Goal: Information Seeking & Learning: Learn about a topic

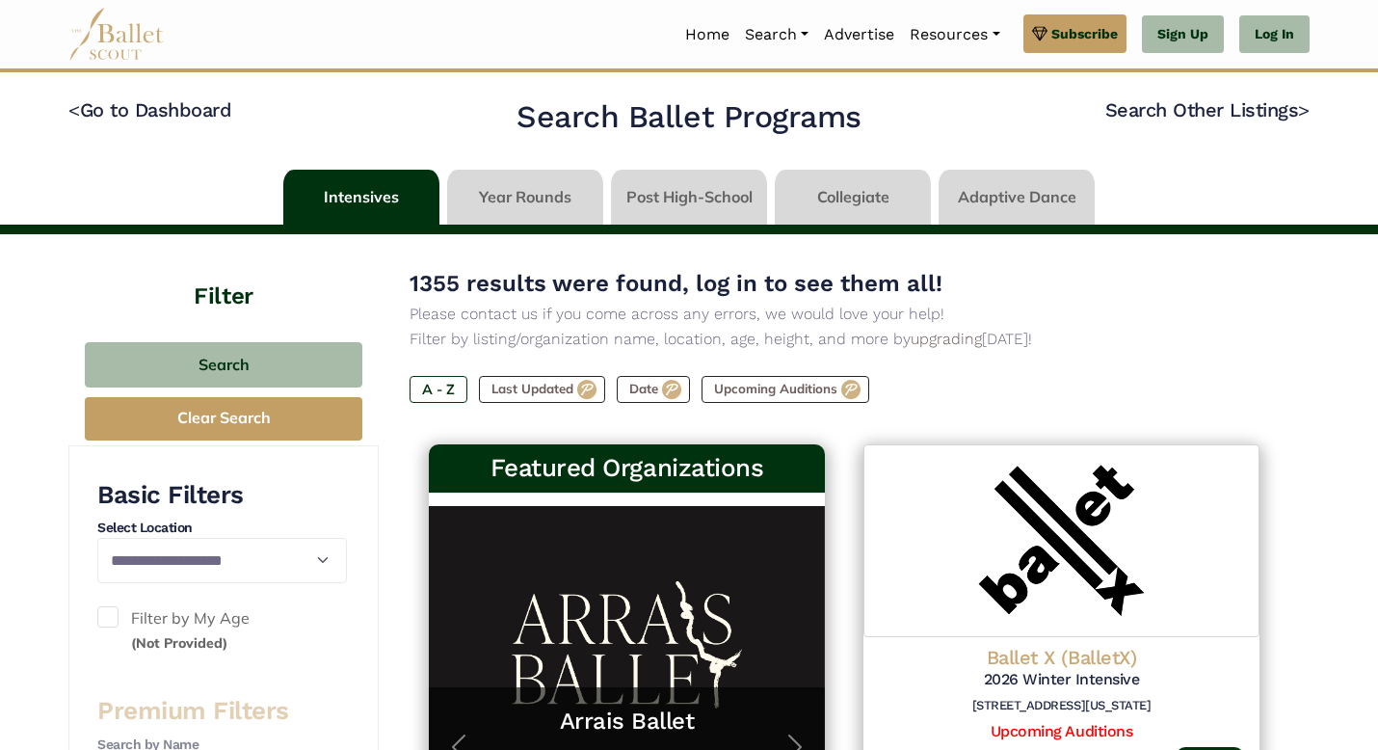
scroll to position [276, 0]
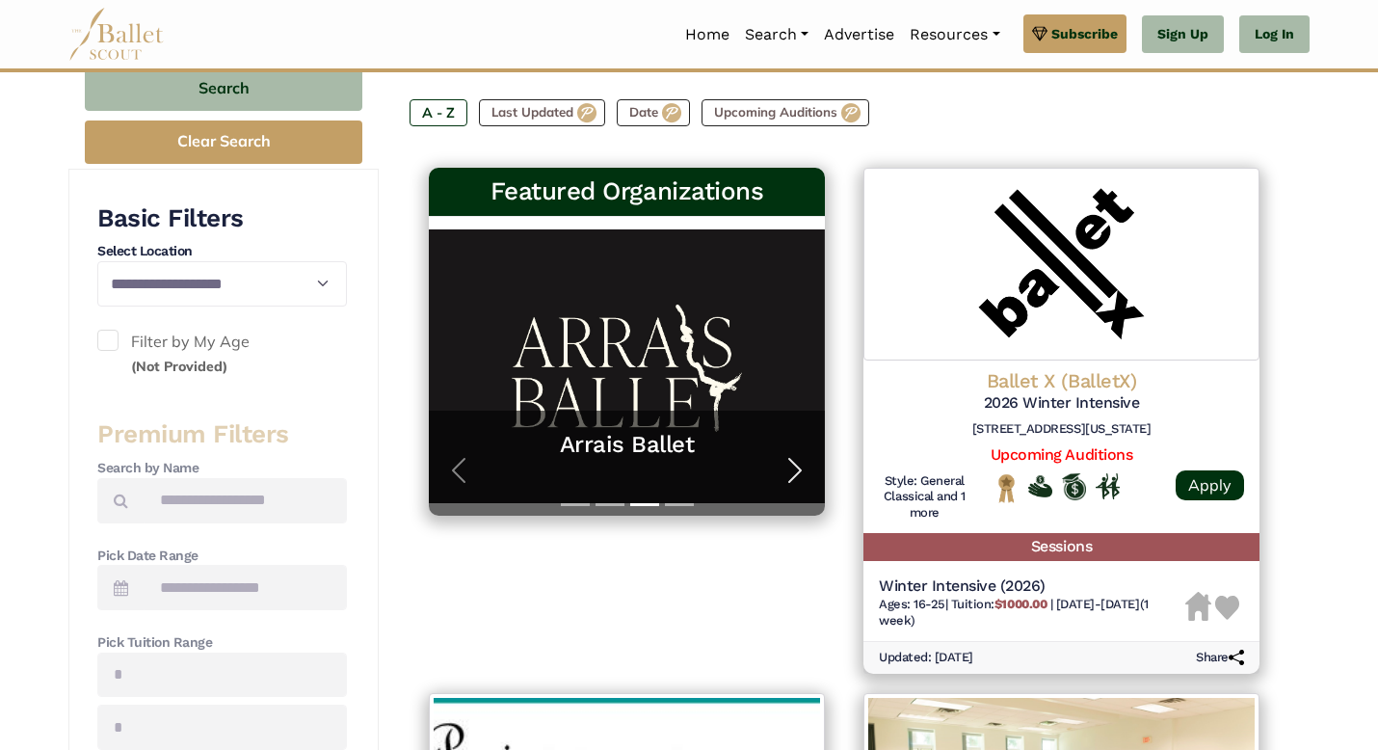
click at [790, 479] on span "button" at bounding box center [794, 470] width 31 height 31
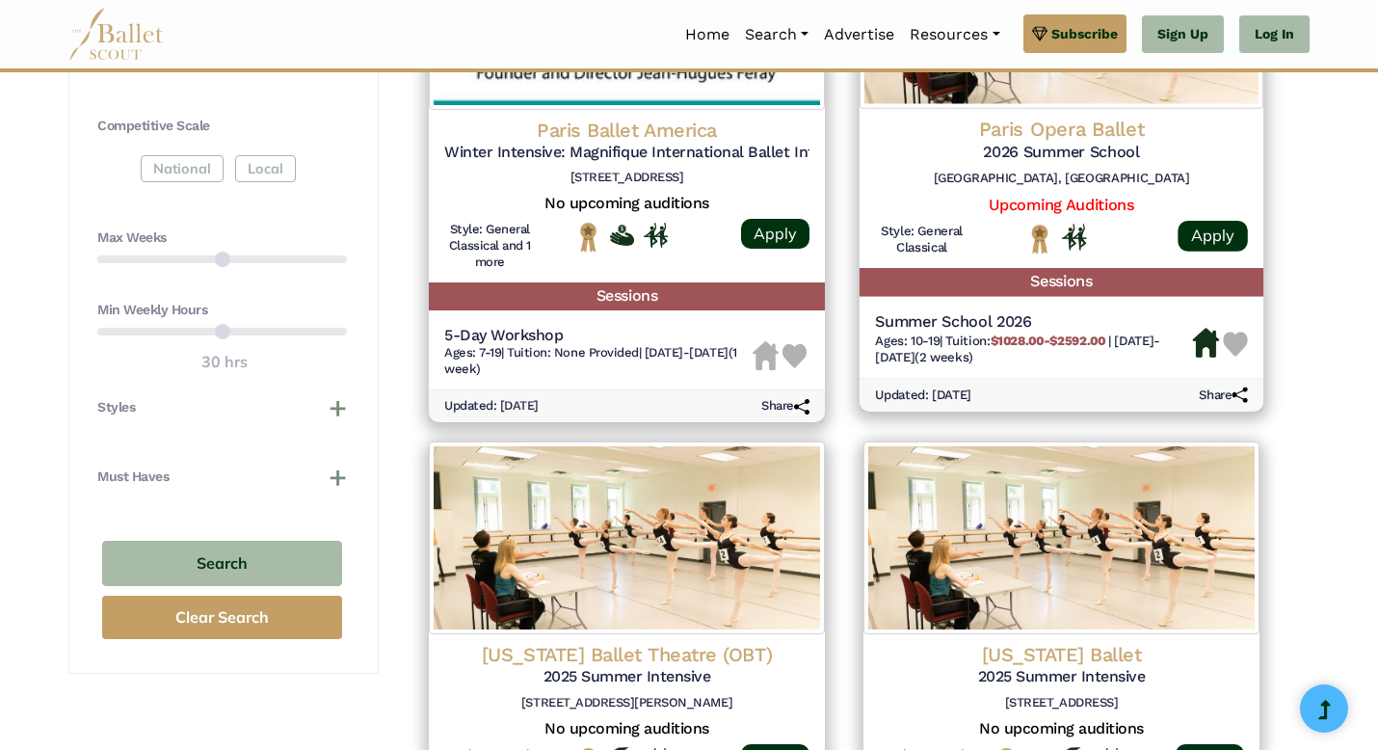
scroll to position [971, 0]
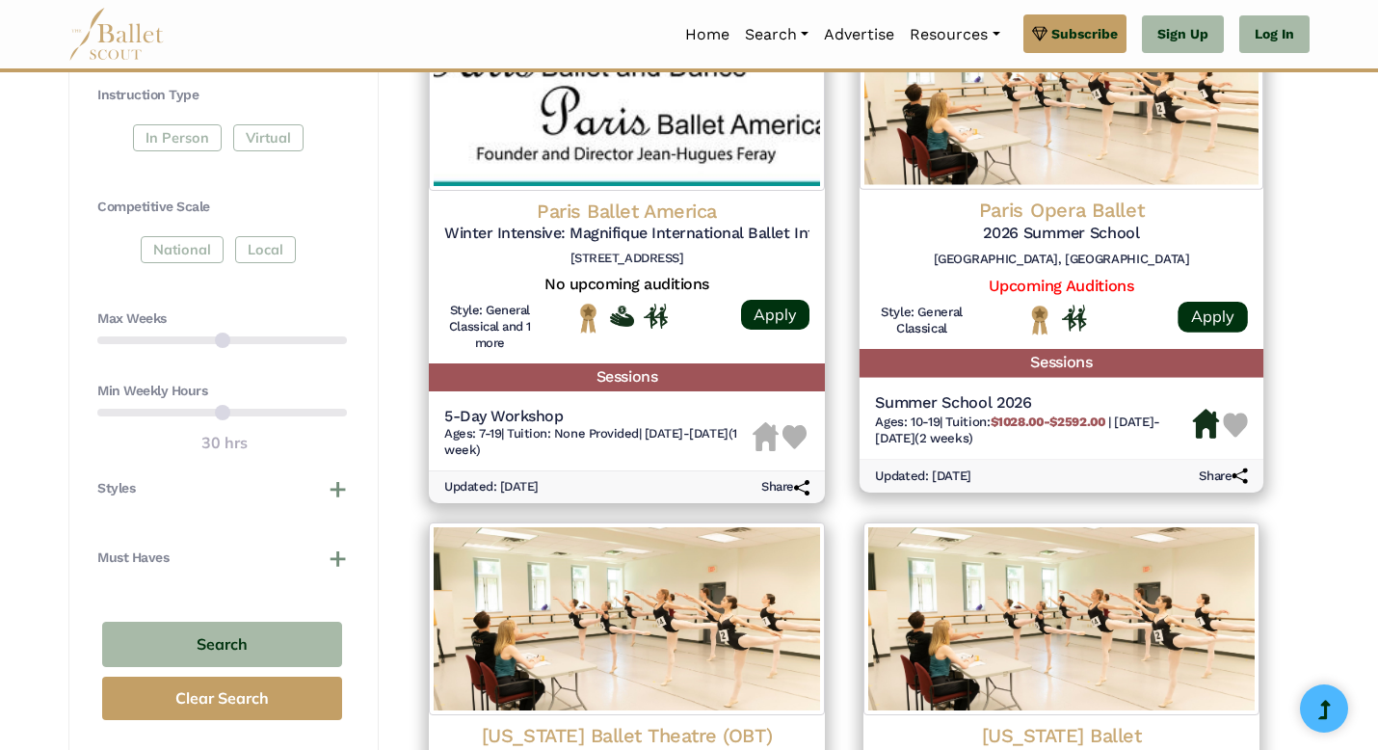
click at [1022, 219] on h4 "Paris Opera Ballet" at bounding box center [1061, 210] width 373 height 26
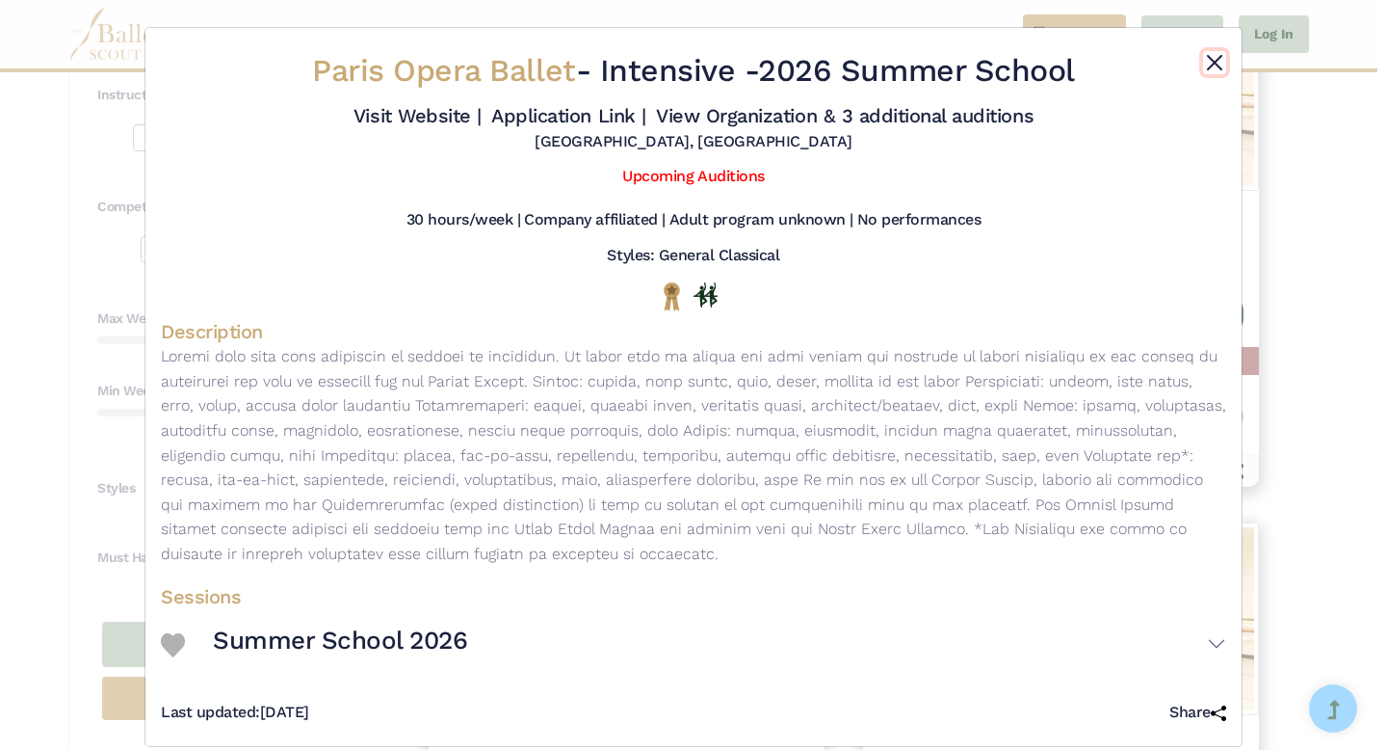
click at [1203, 53] on button "Close" at bounding box center [1214, 62] width 23 height 23
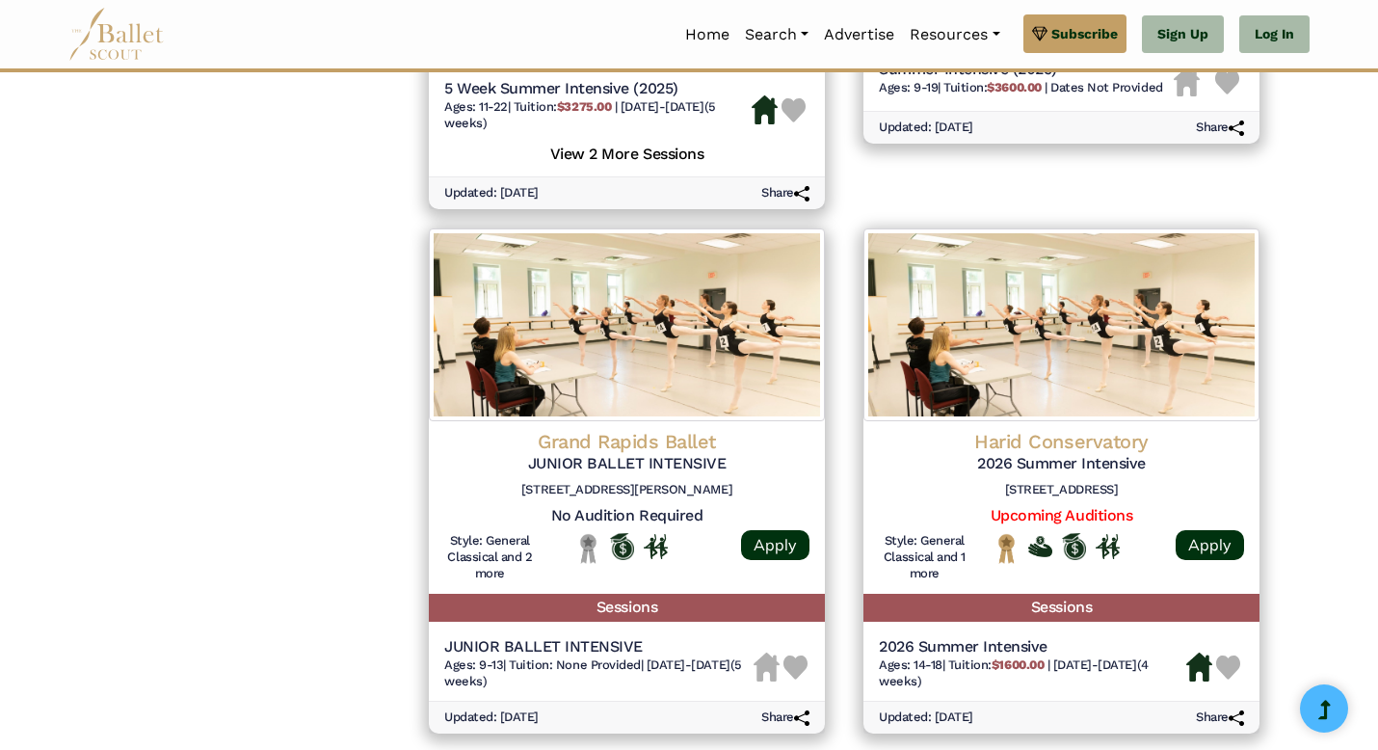
scroll to position [2401, 0]
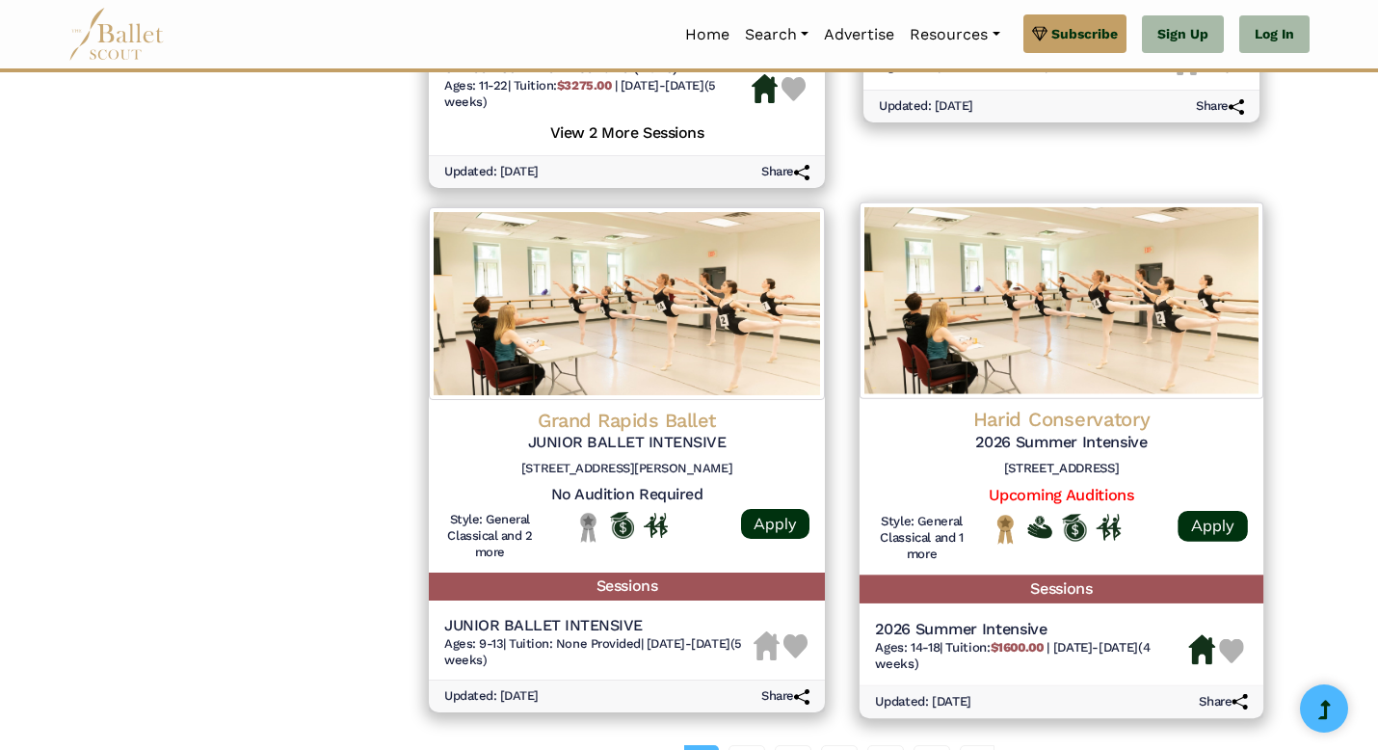
click at [987, 464] on h6 "2285 Potomac Rd, Boca Raton, FL 33431" at bounding box center [1061, 469] width 373 height 16
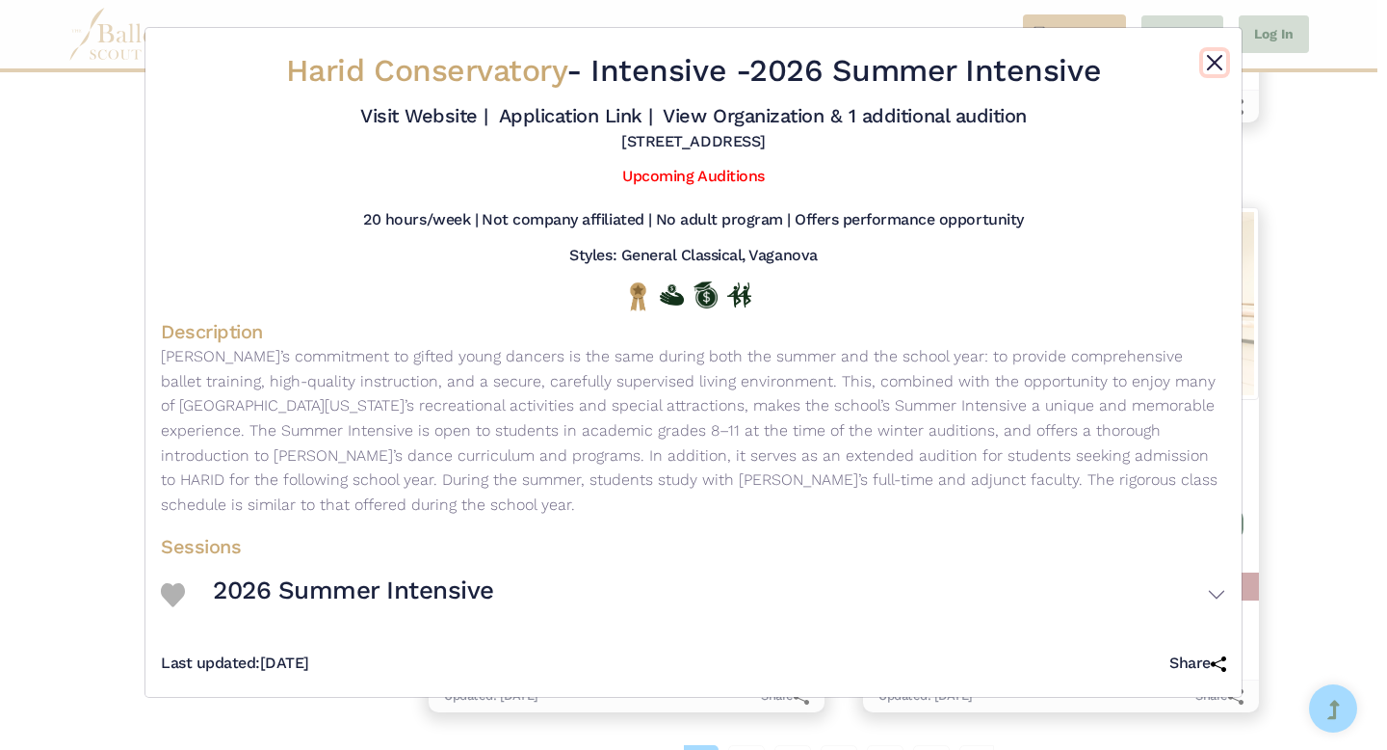
click at [1208, 64] on button "Close" at bounding box center [1214, 62] width 23 height 23
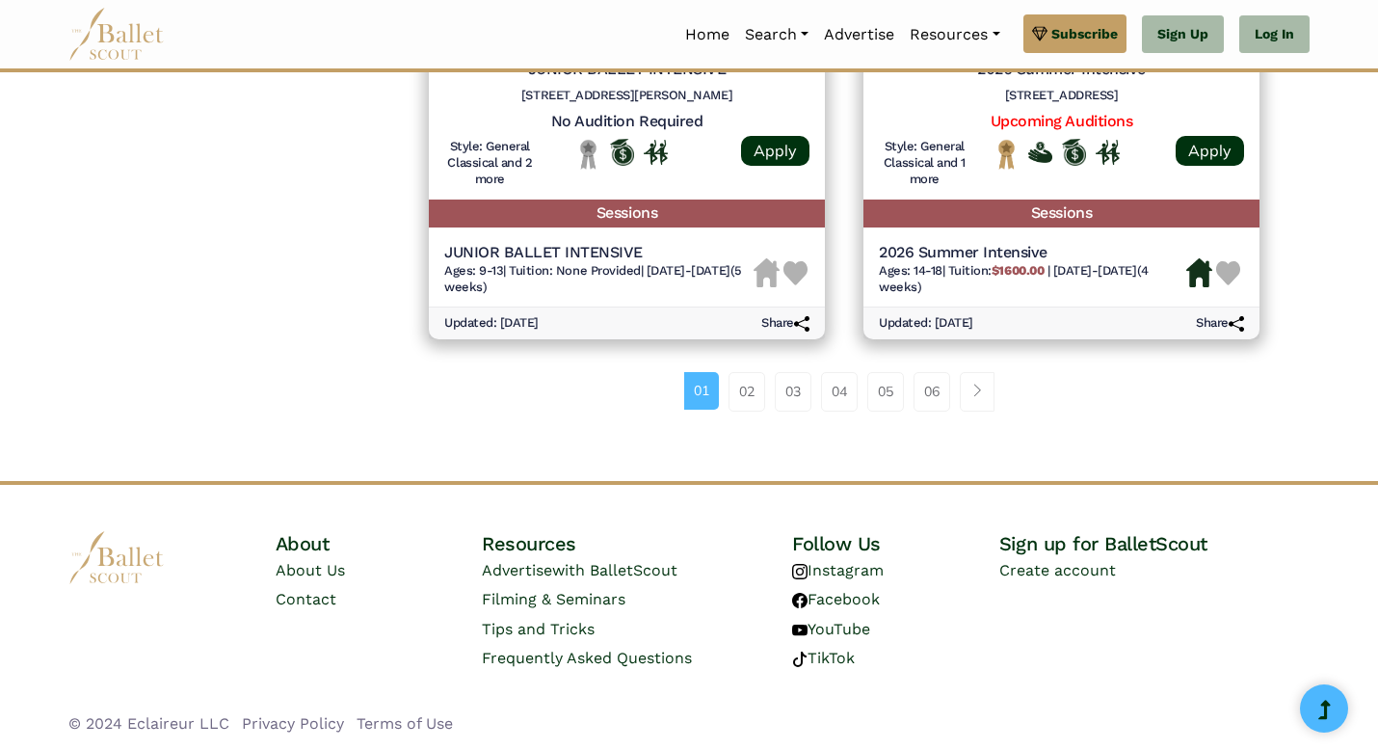
scroll to position [2776, 0]
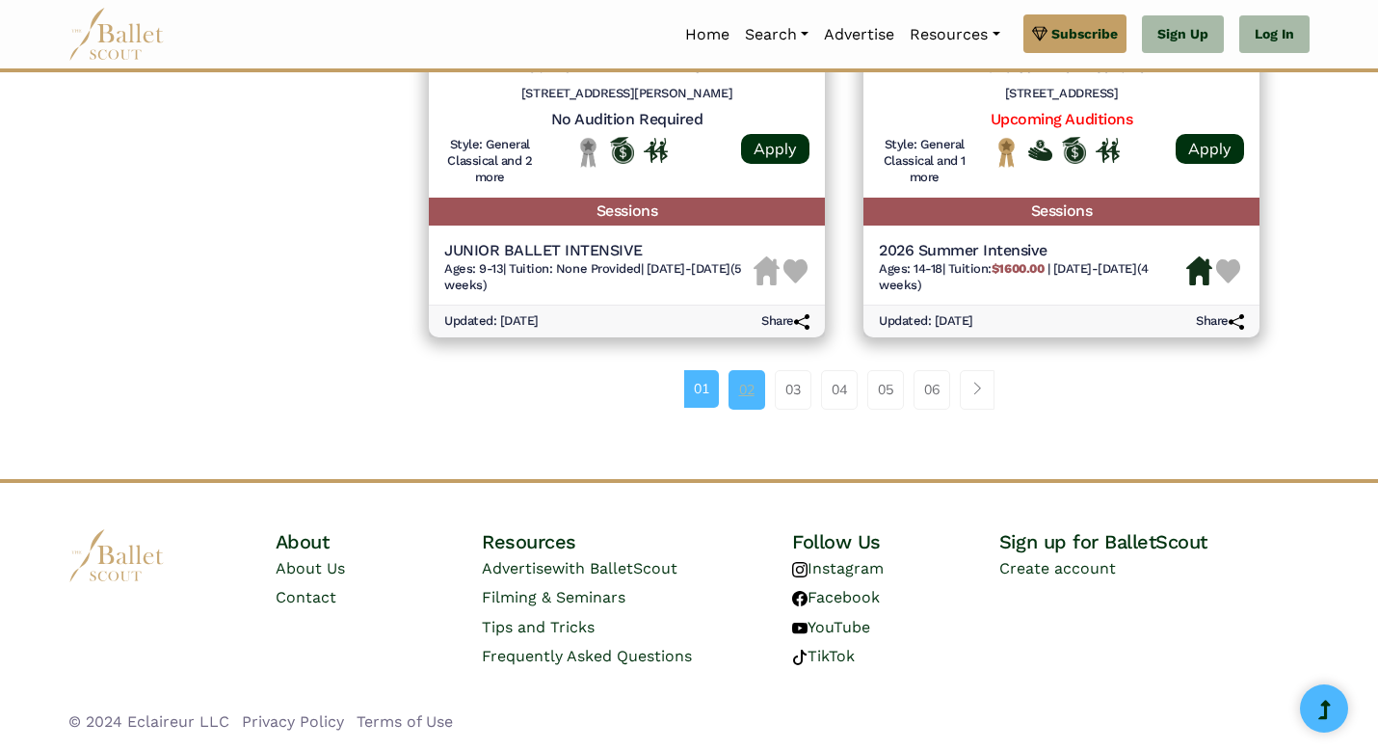
click at [747, 373] on link "02" at bounding box center [746, 389] width 37 height 39
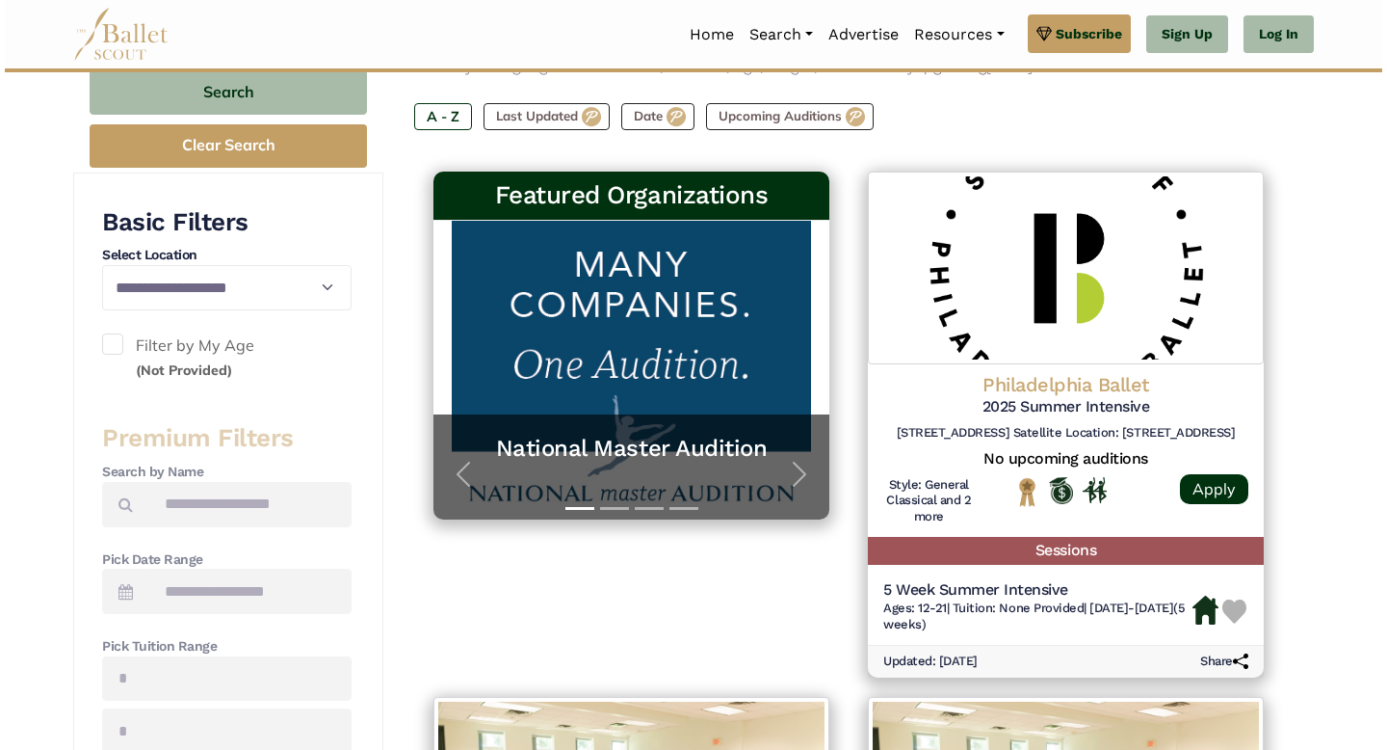
scroll to position [276, 0]
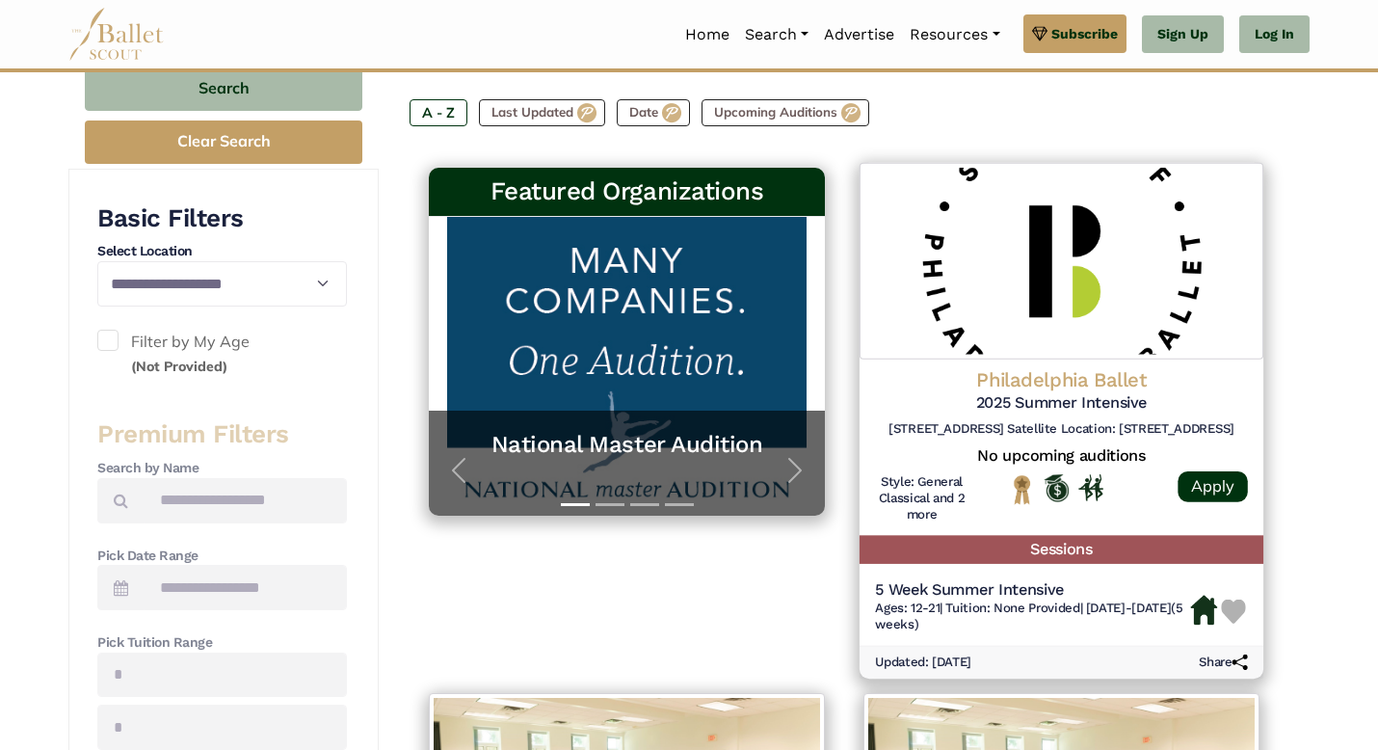
click at [910, 581] on h5 "5 Week Summer Intensive" at bounding box center [1033, 589] width 316 height 20
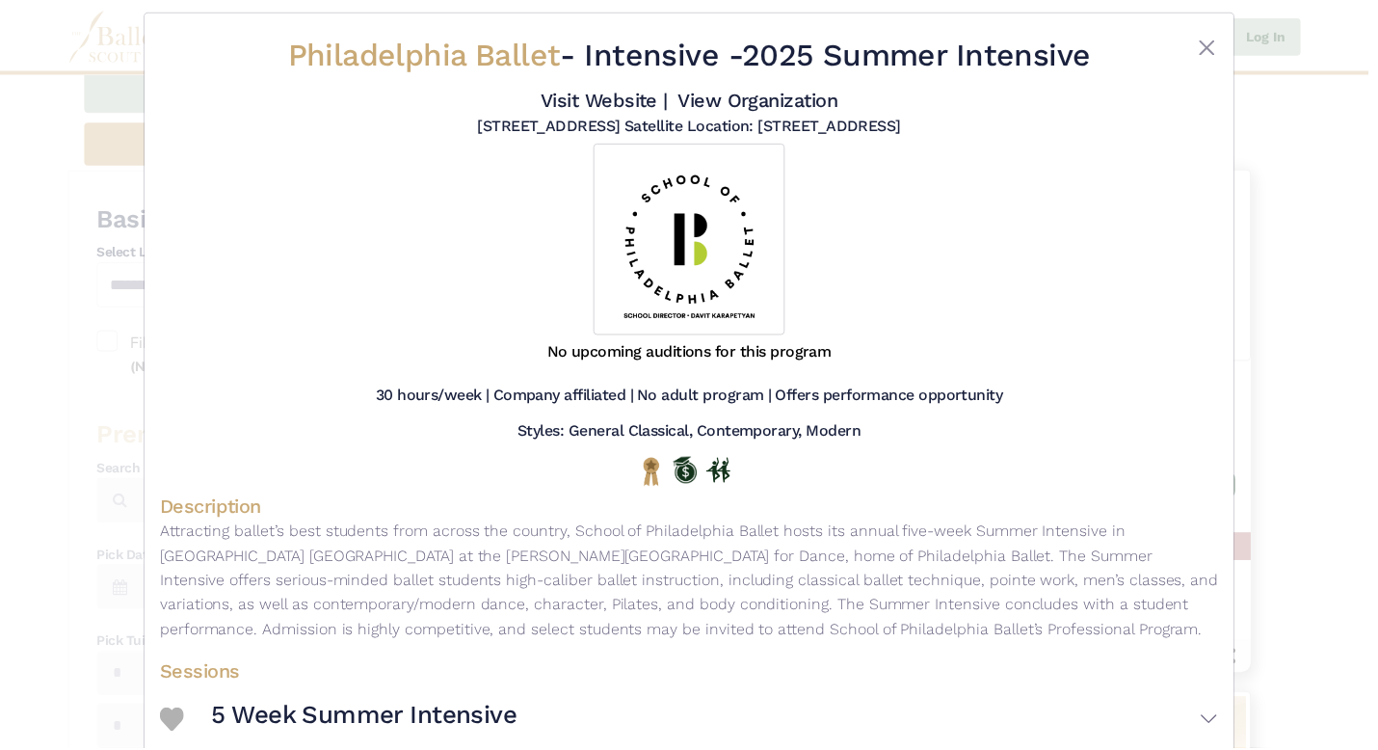
scroll to position [0, 0]
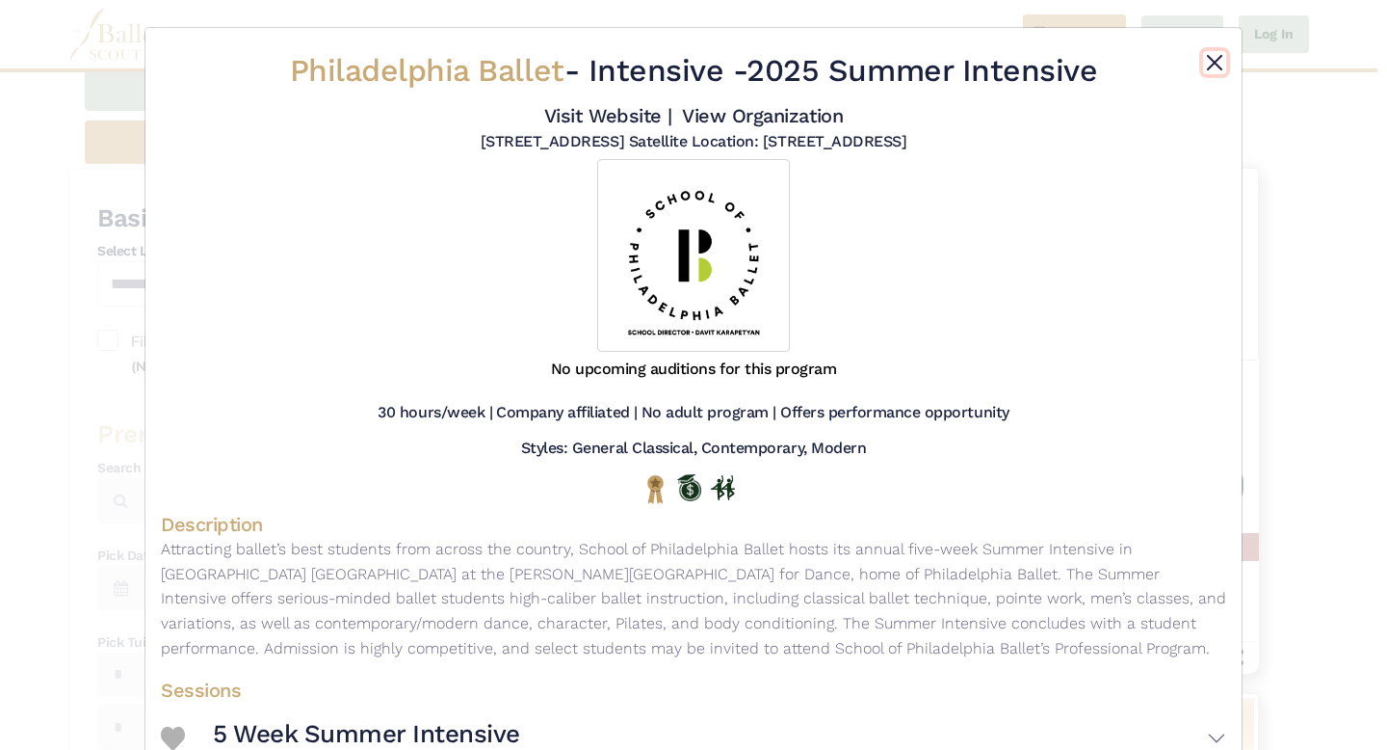
click at [1209, 62] on button "Close" at bounding box center [1214, 62] width 23 height 23
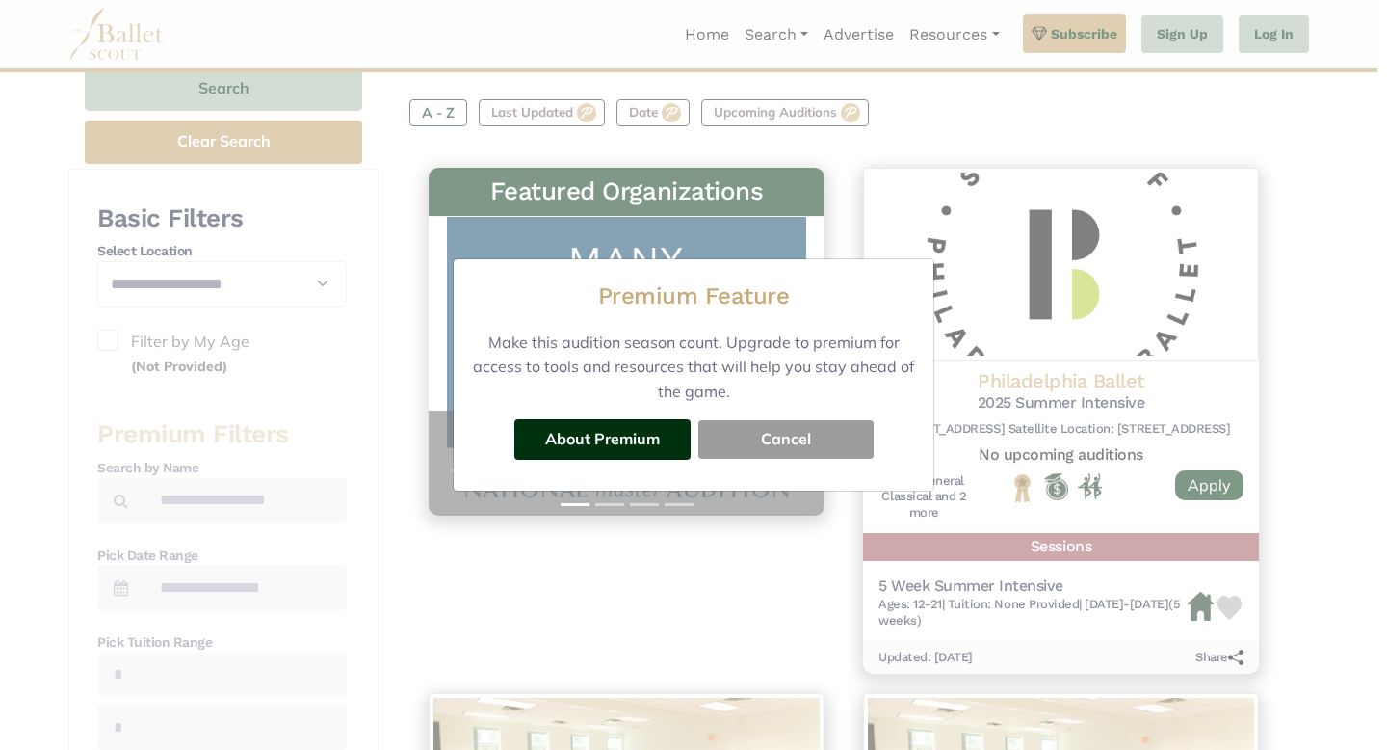
click at [741, 436] on button "Cancel" at bounding box center [785, 439] width 175 height 39
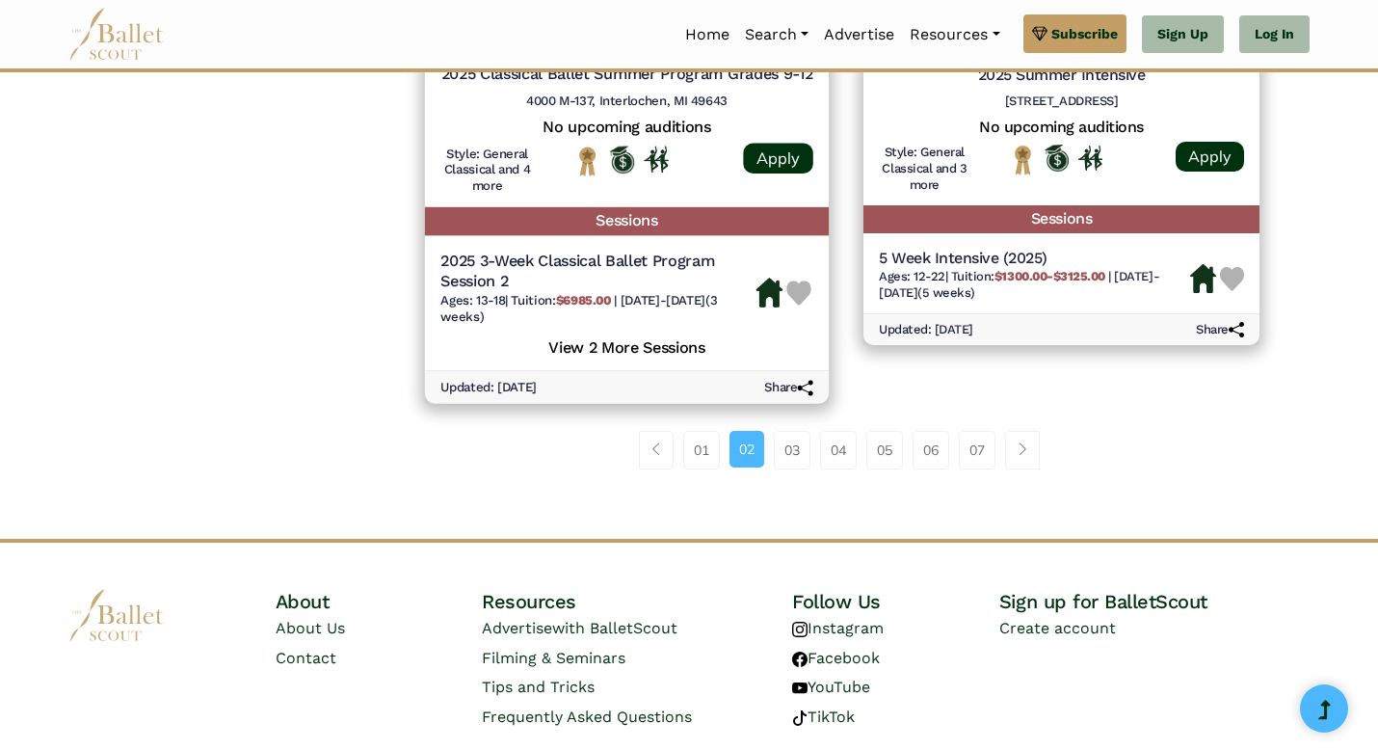
scroll to position [2764, 0]
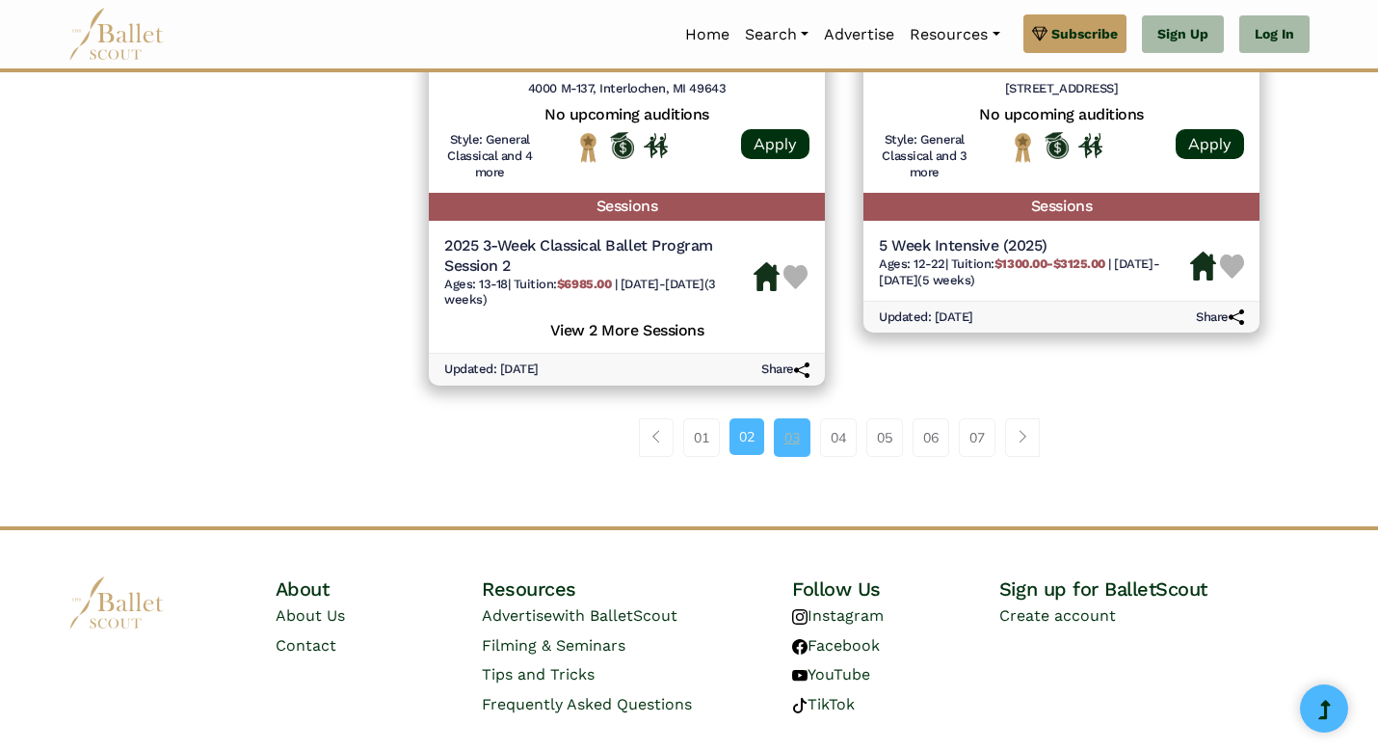
click at [793, 439] on link "03" at bounding box center [792, 437] width 37 height 39
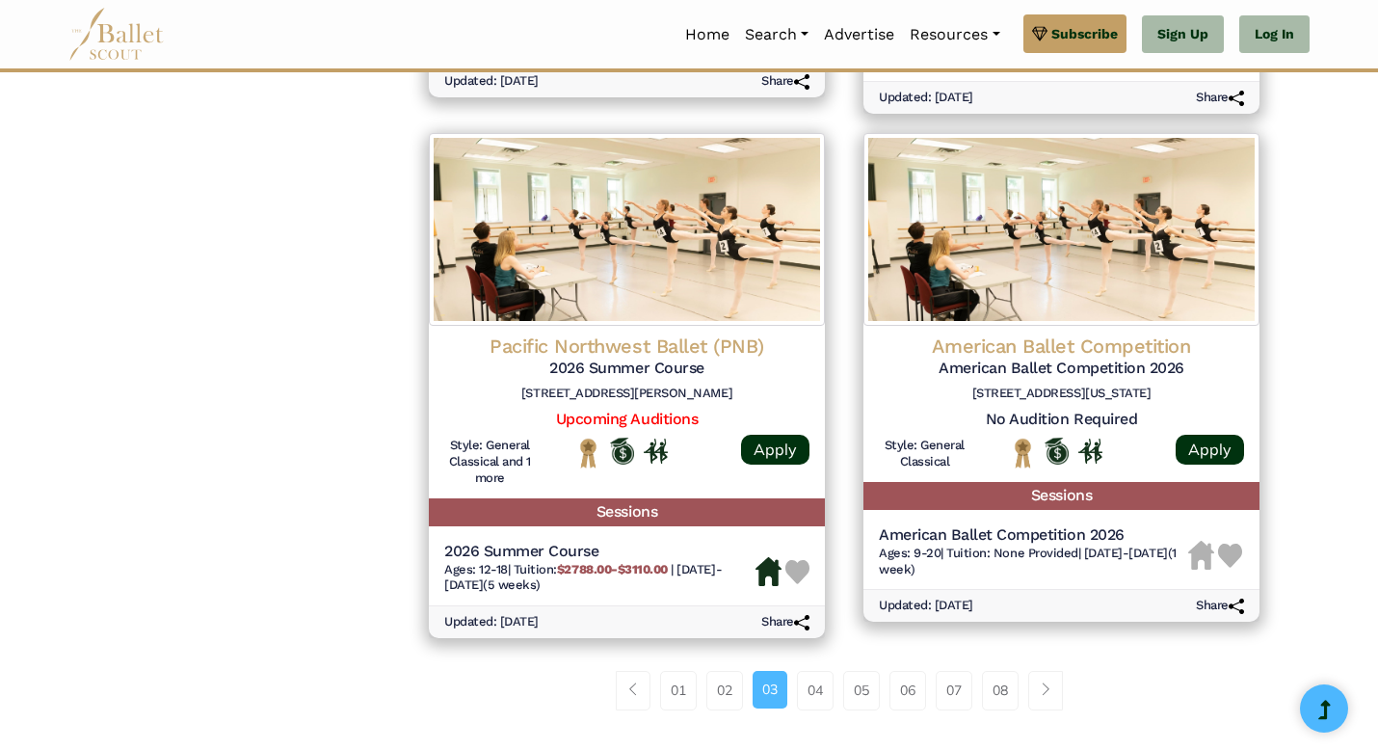
scroll to position [2494, 0]
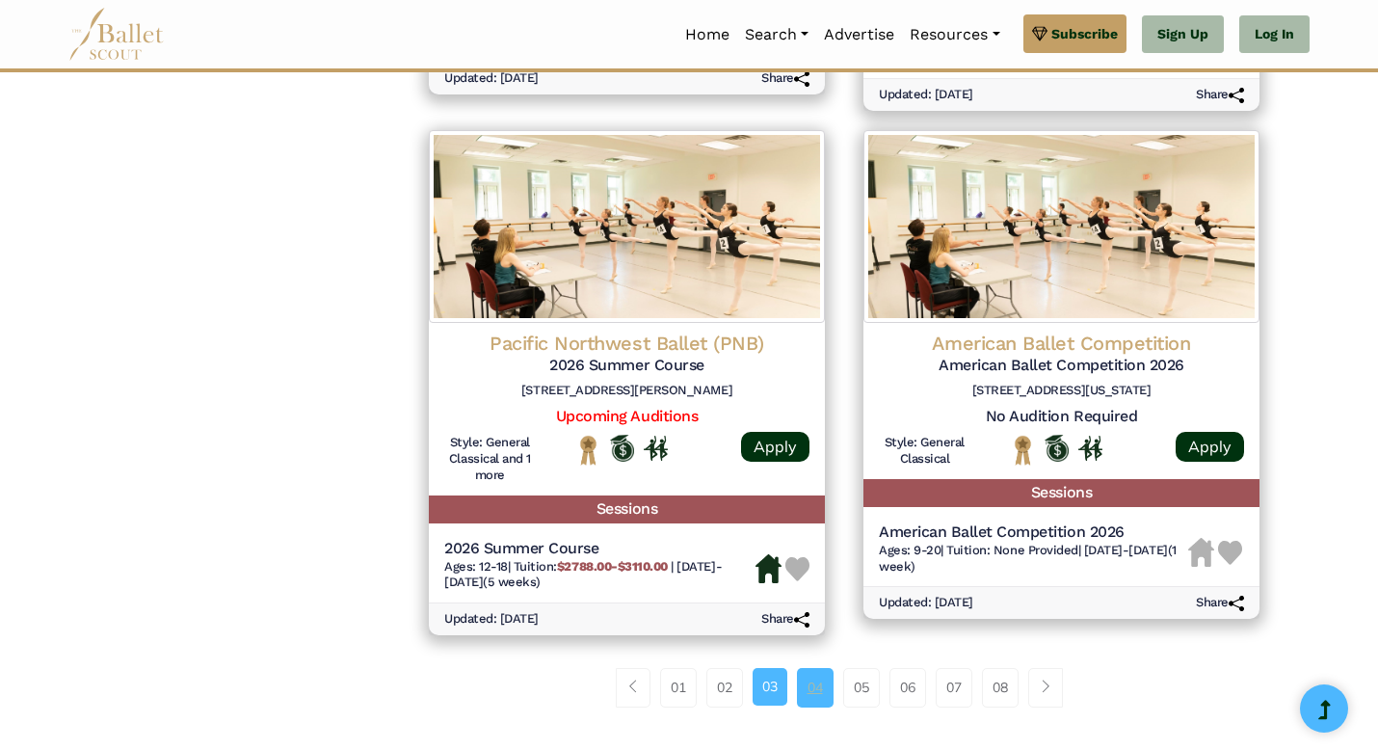
click at [813, 686] on link "04" at bounding box center [815, 687] width 37 height 39
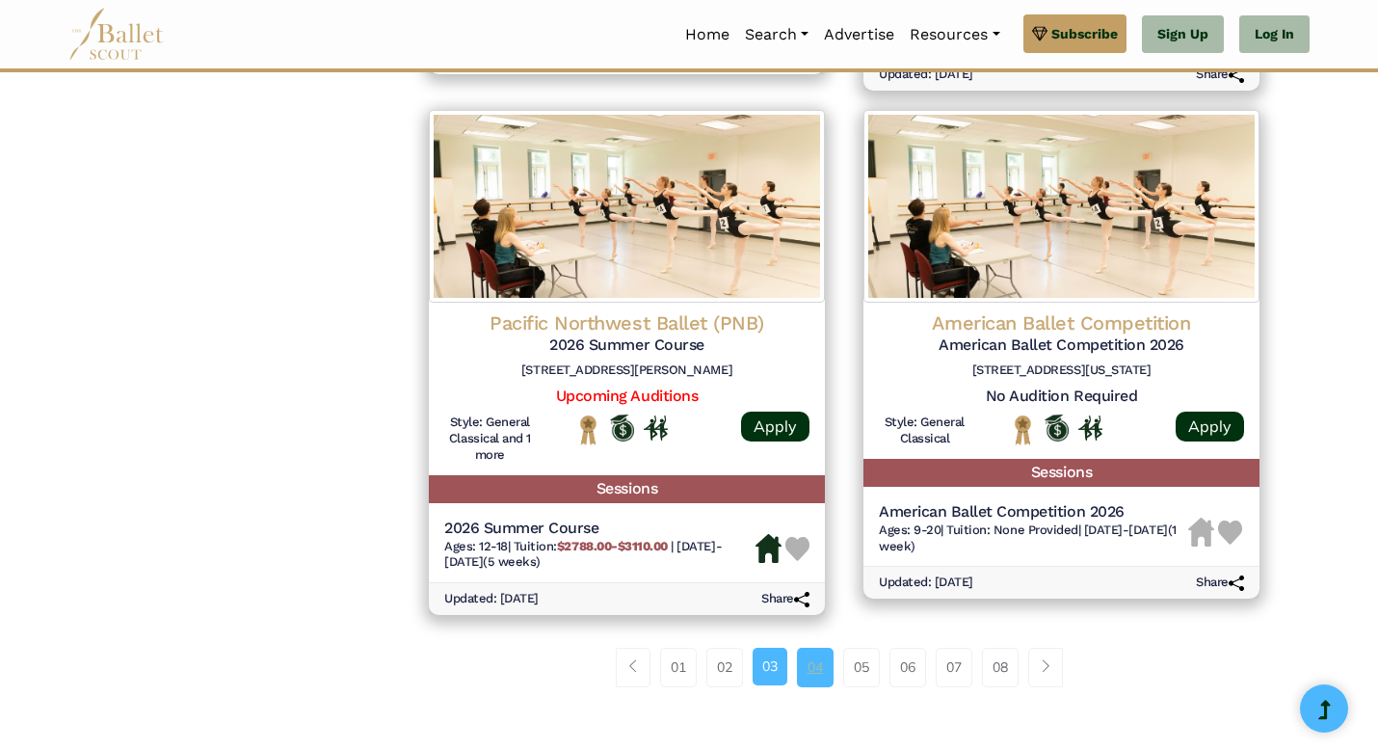
scroll to position [2530, 0]
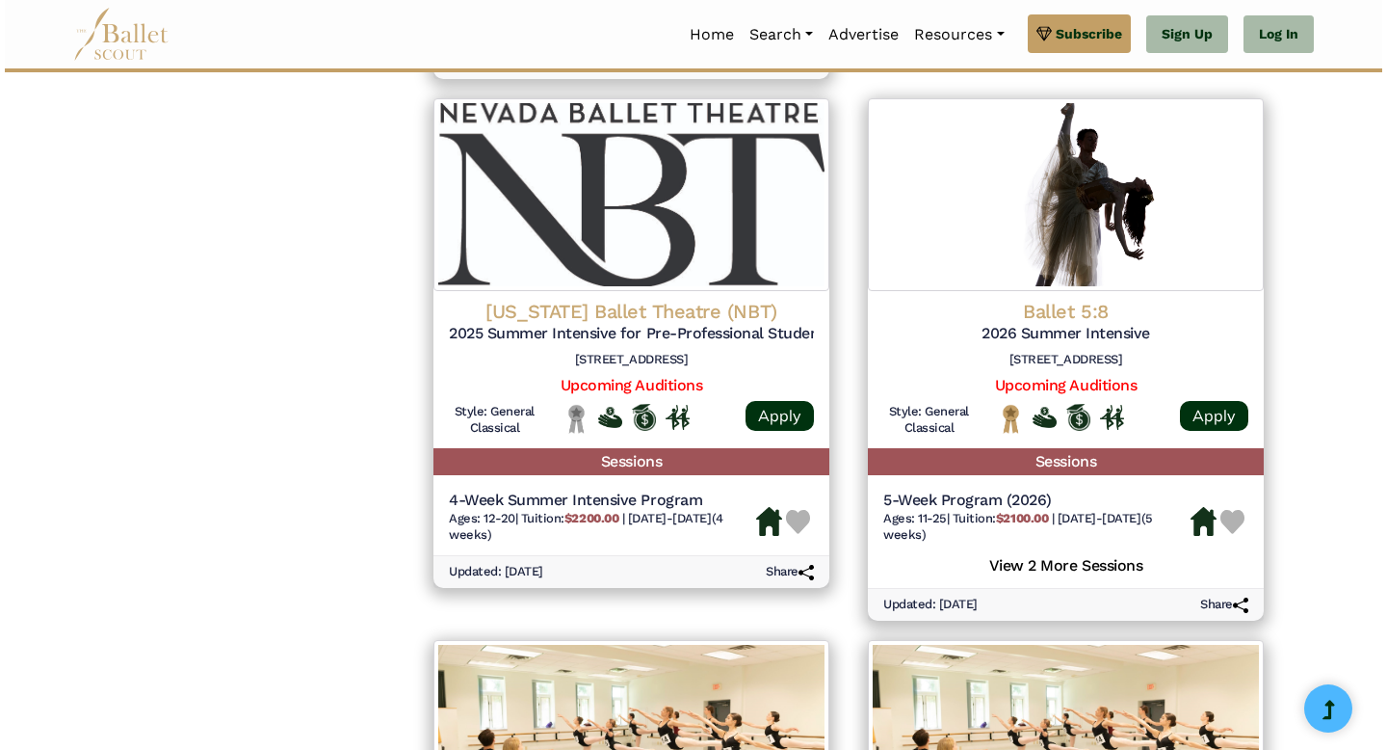
scroll to position [1980, 0]
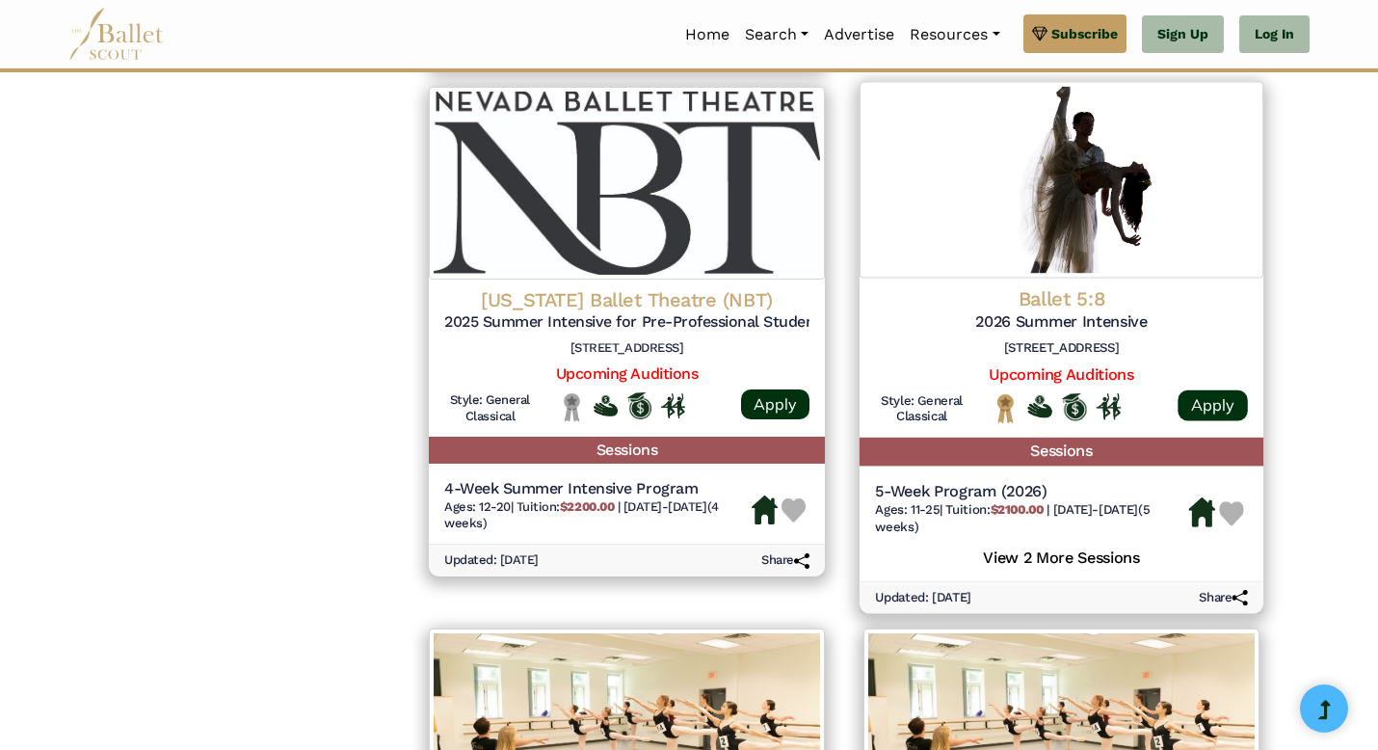
click at [1002, 490] on h5 "5-Week Program (2026)" at bounding box center [1031, 492] width 313 height 20
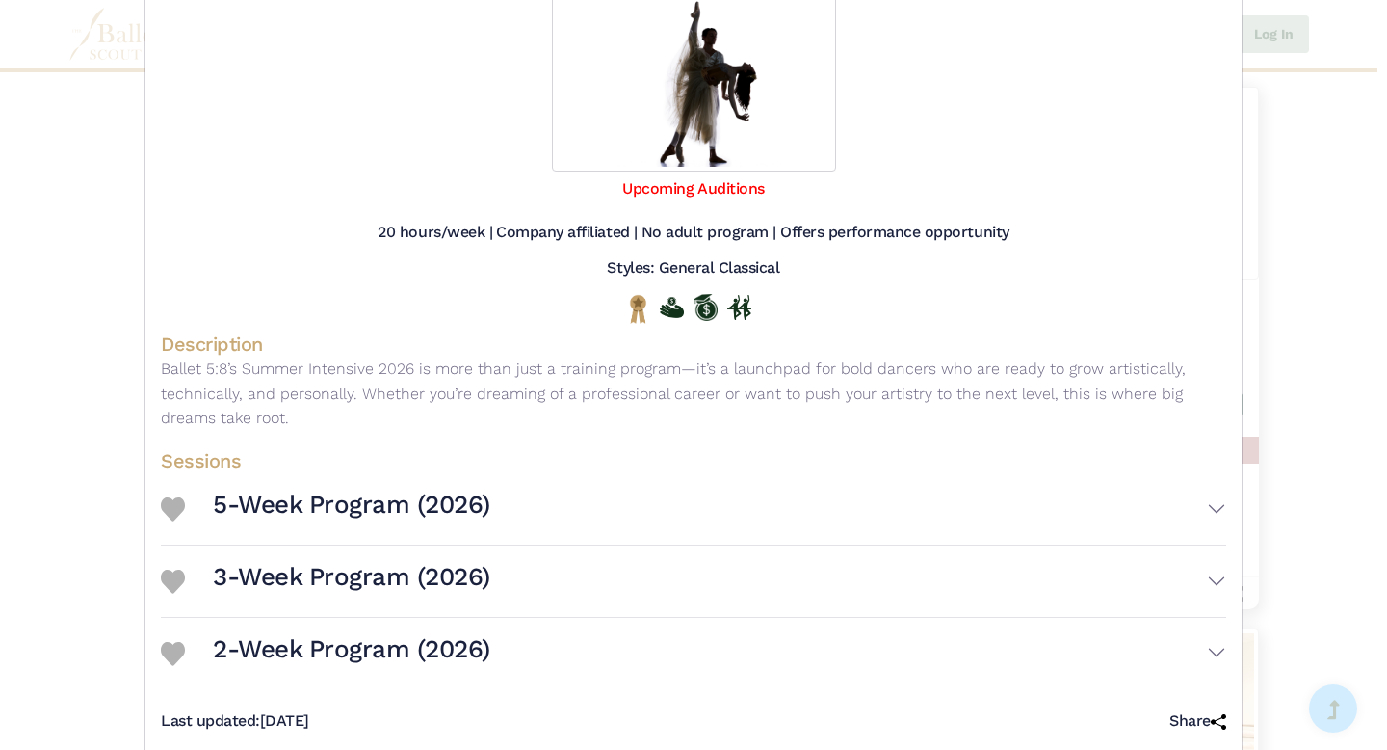
scroll to position [213, 0]
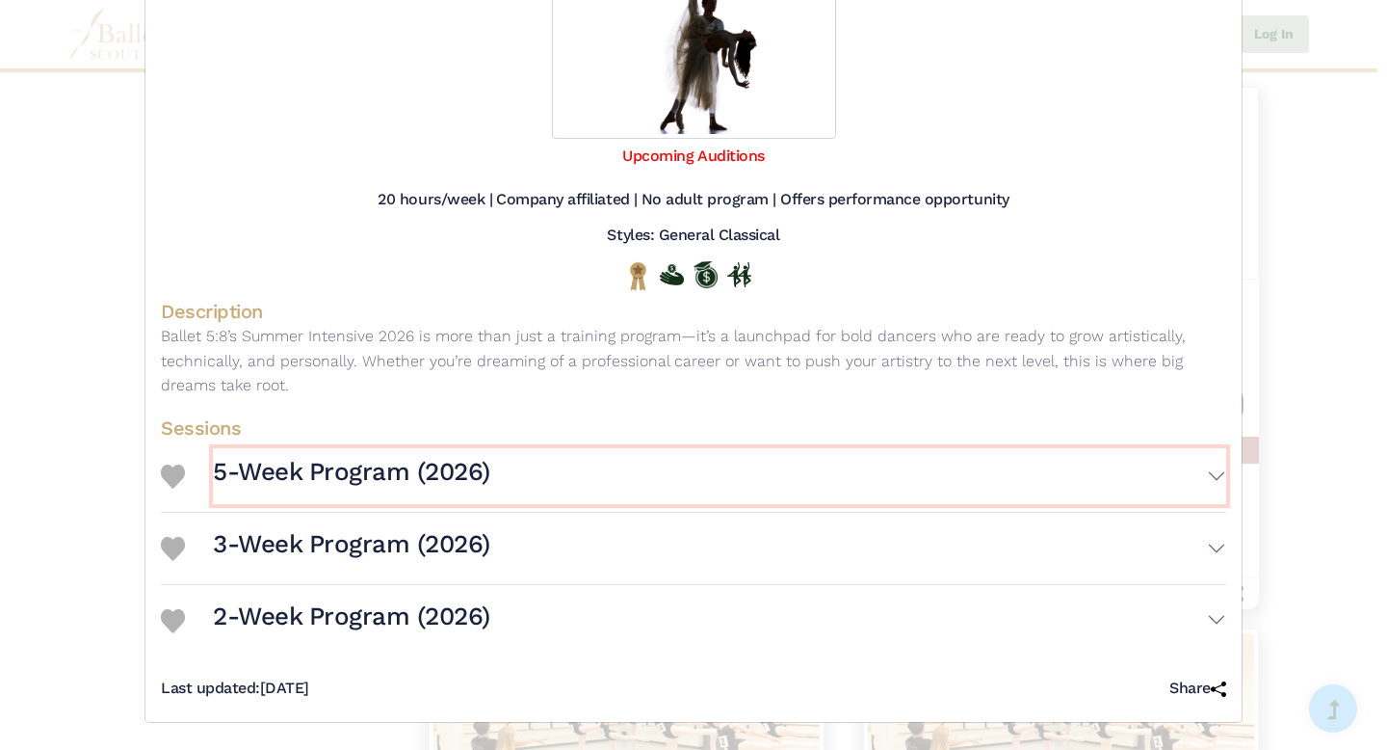
click at [1200, 482] on button "5-Week Program (2026)" at bounding box center [719, 476] width 1013 height 56
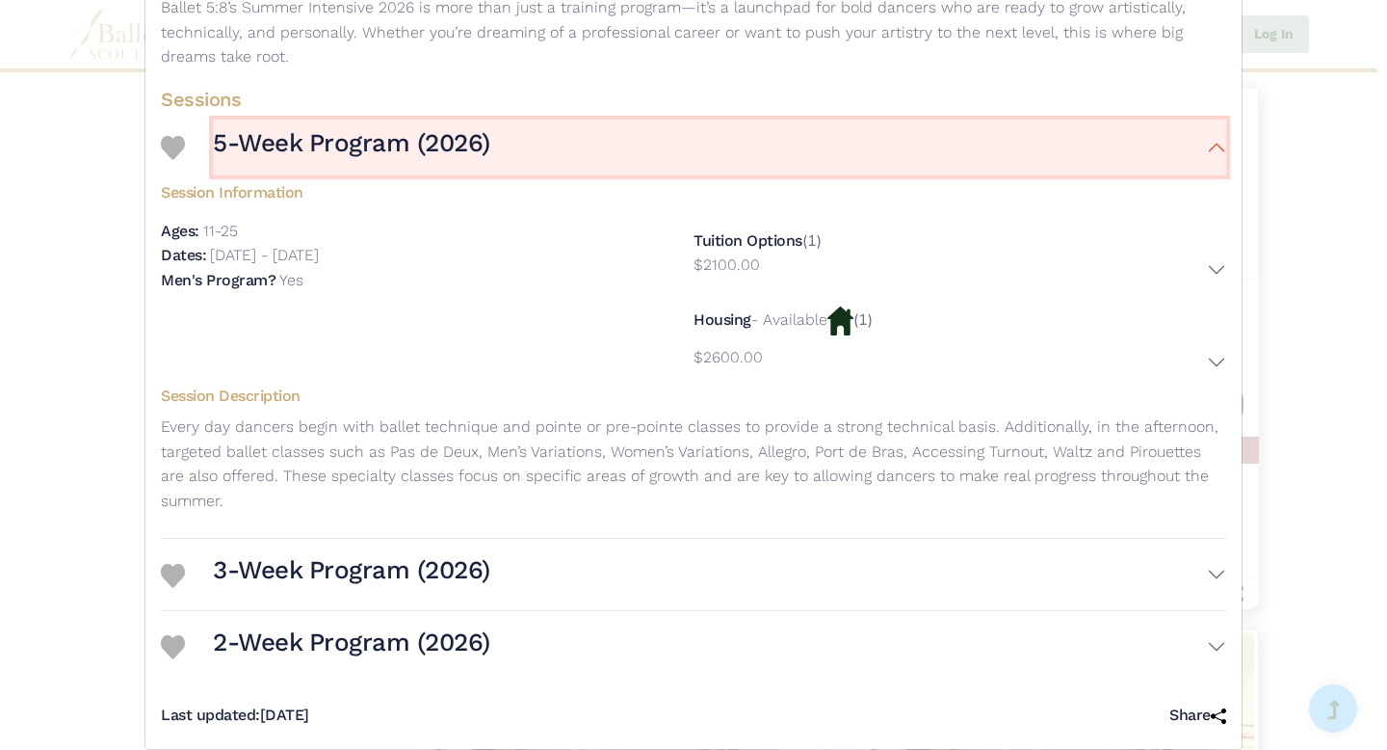
scroll to position [543, 0]
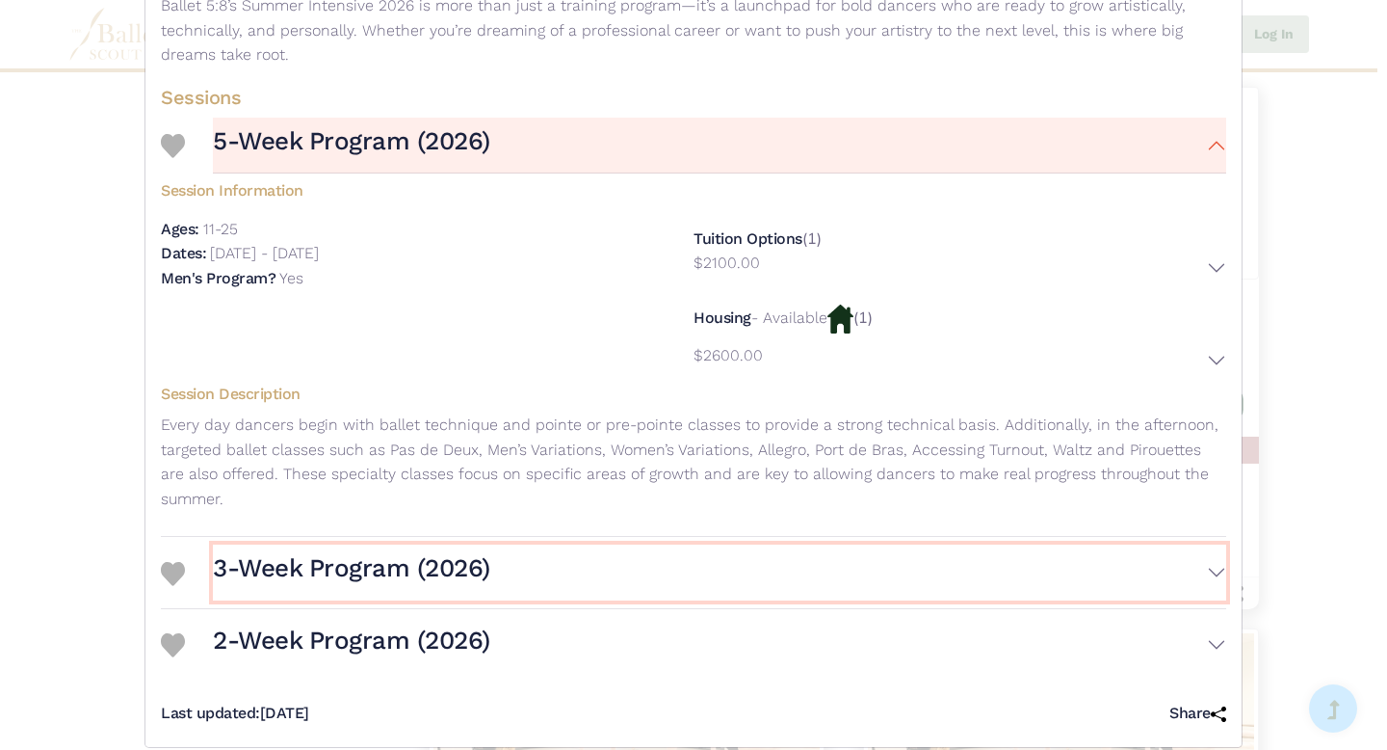
click at [1195, 562] on button "3-Week Program (2026)" at bounding box center [719, 572] width 1013 height 56
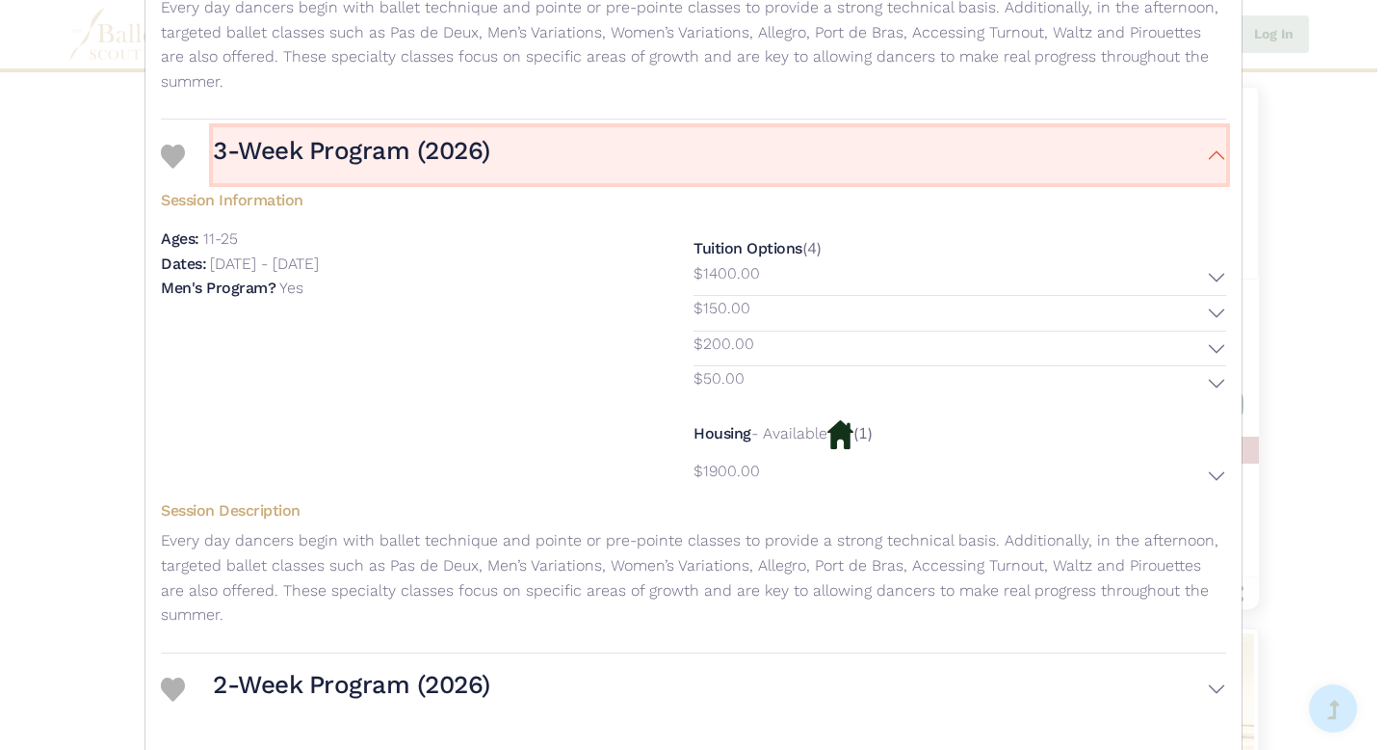
scroll to position [1029, 0]
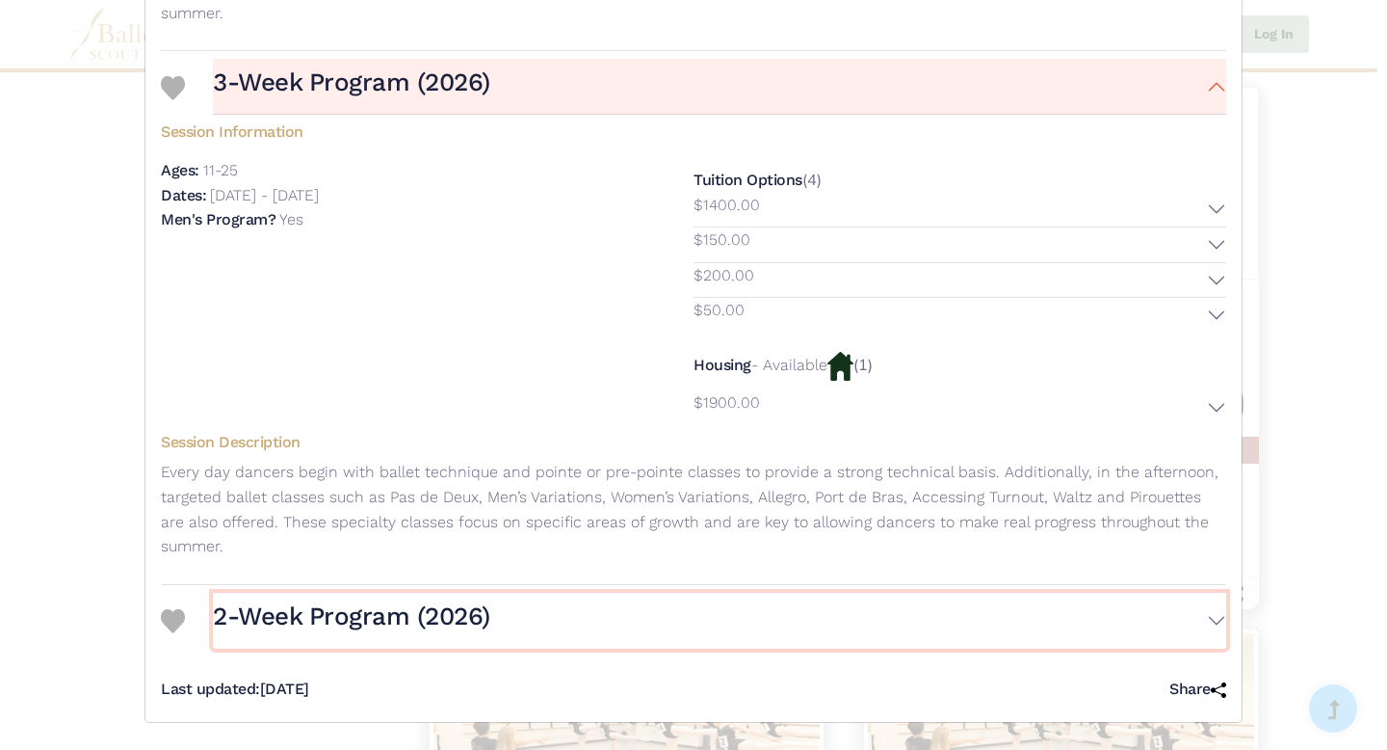
click at [1210, 615] on button "2-Week Program (2026)" at bounding box center [719, 620] width 1013 height 56
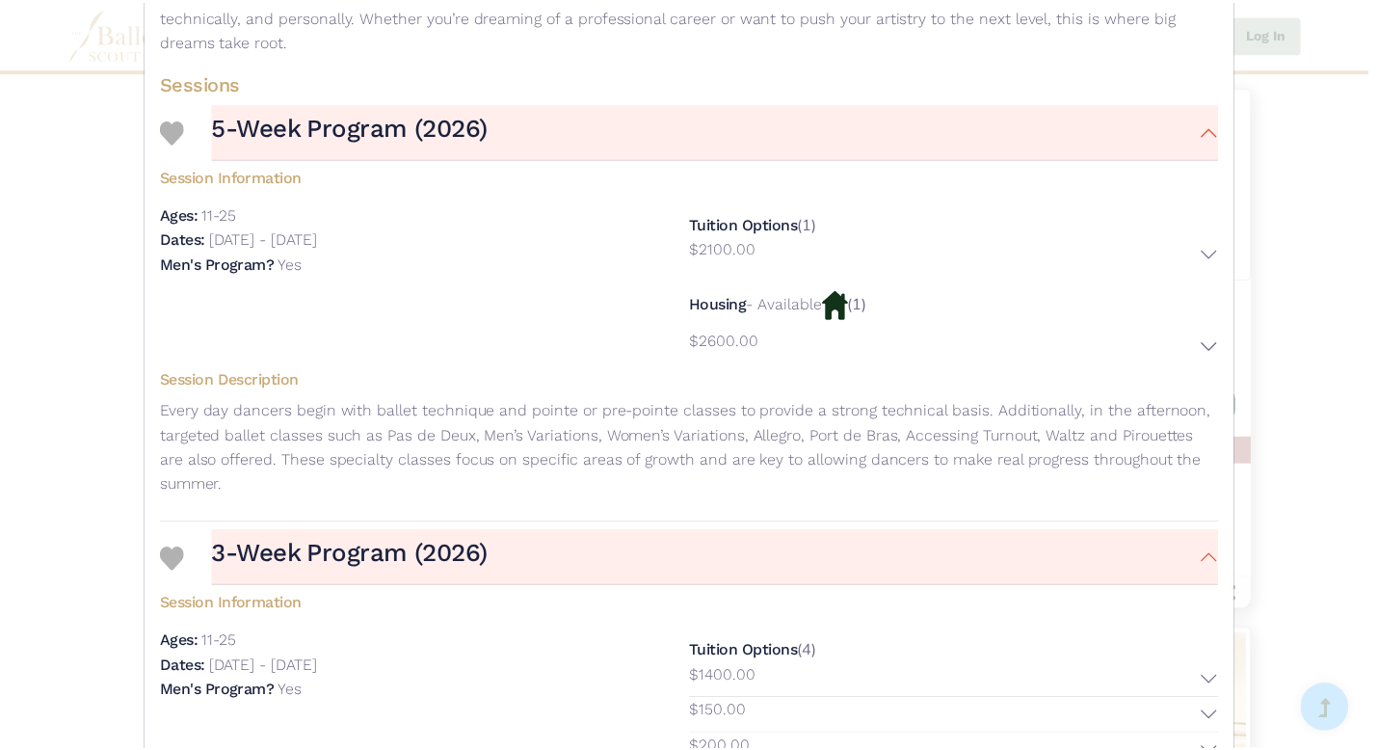
scroll to position [0, 0]
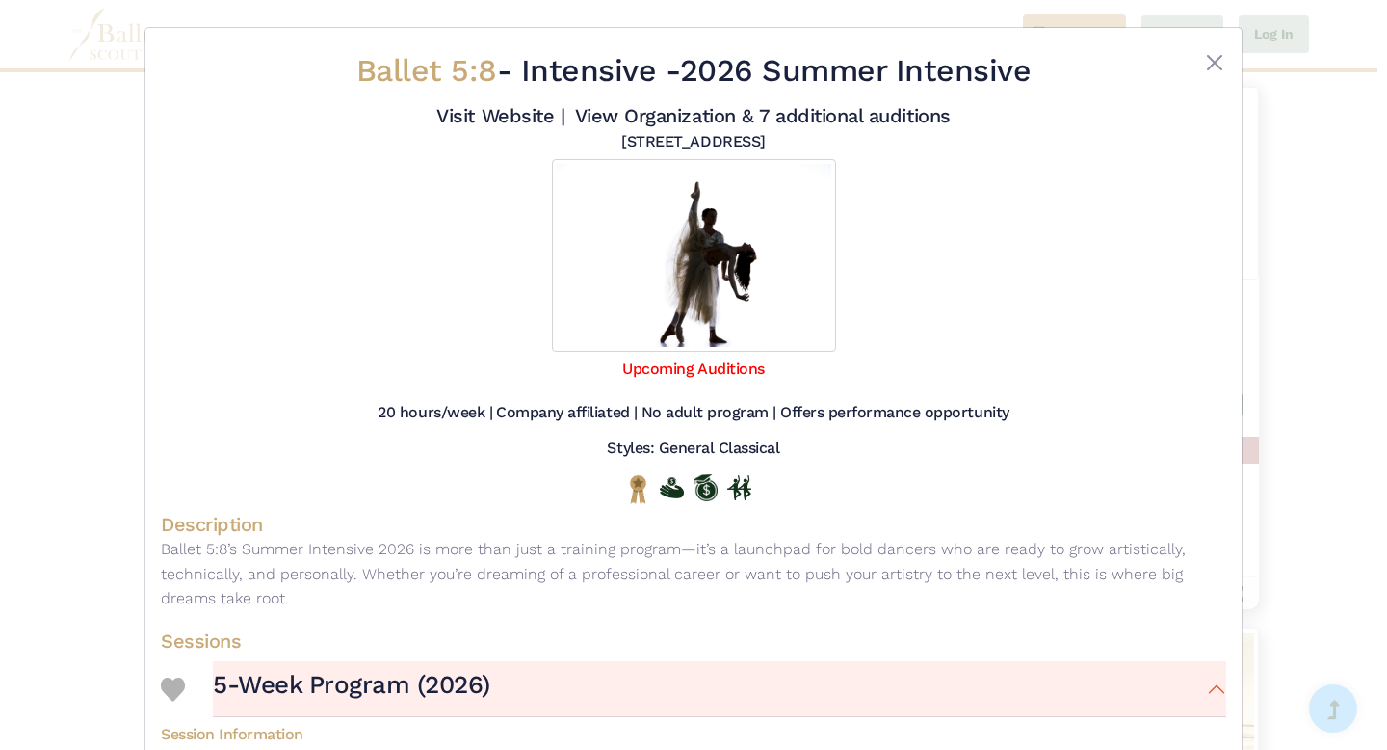
click at [1197, 62] on div at bounding box center [1182, 75] width 89 height 48
click at [1204, 63] on button "Close" at bounding box center [1214, 62] width 23 height 23
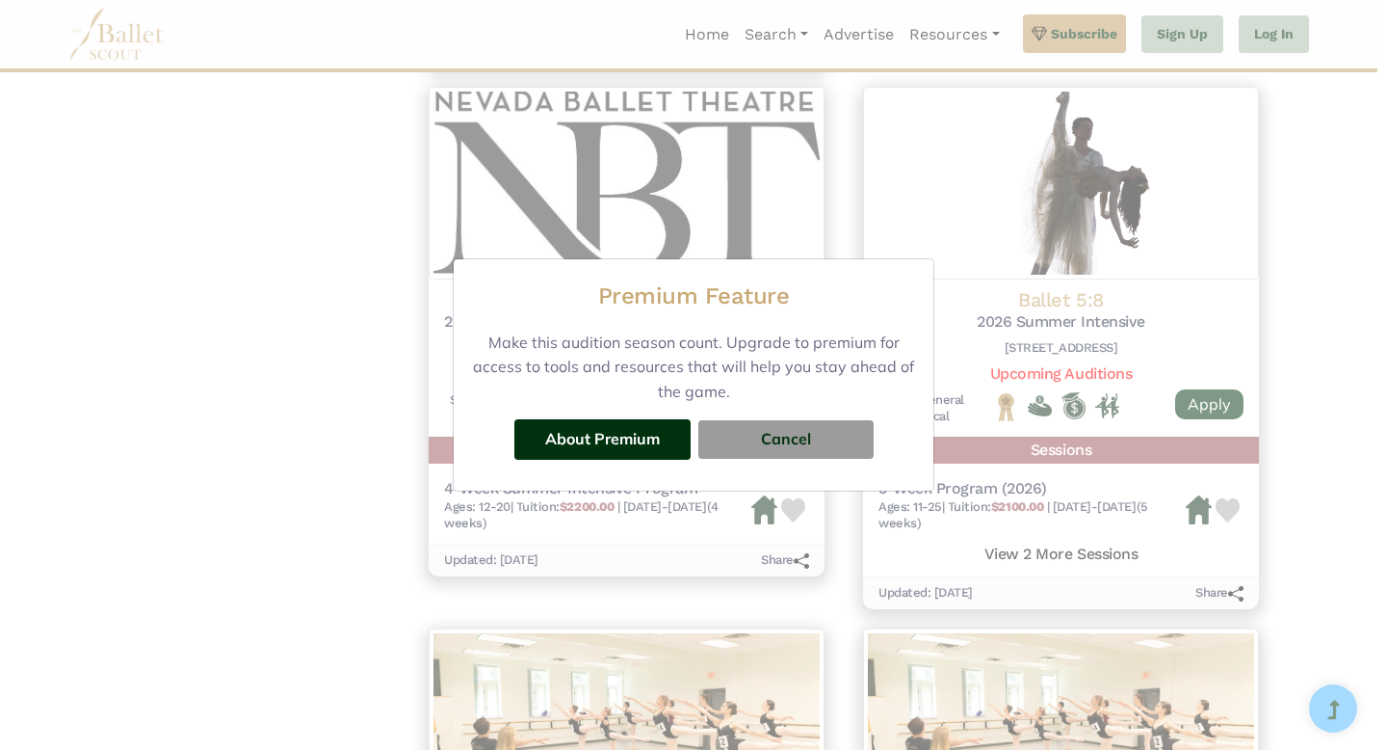
click at [1064, 405] on div "Premium Feature Make this audition season count. Upgrade to premium for access …" at bounding box center [693, 375] width 1387 height 750
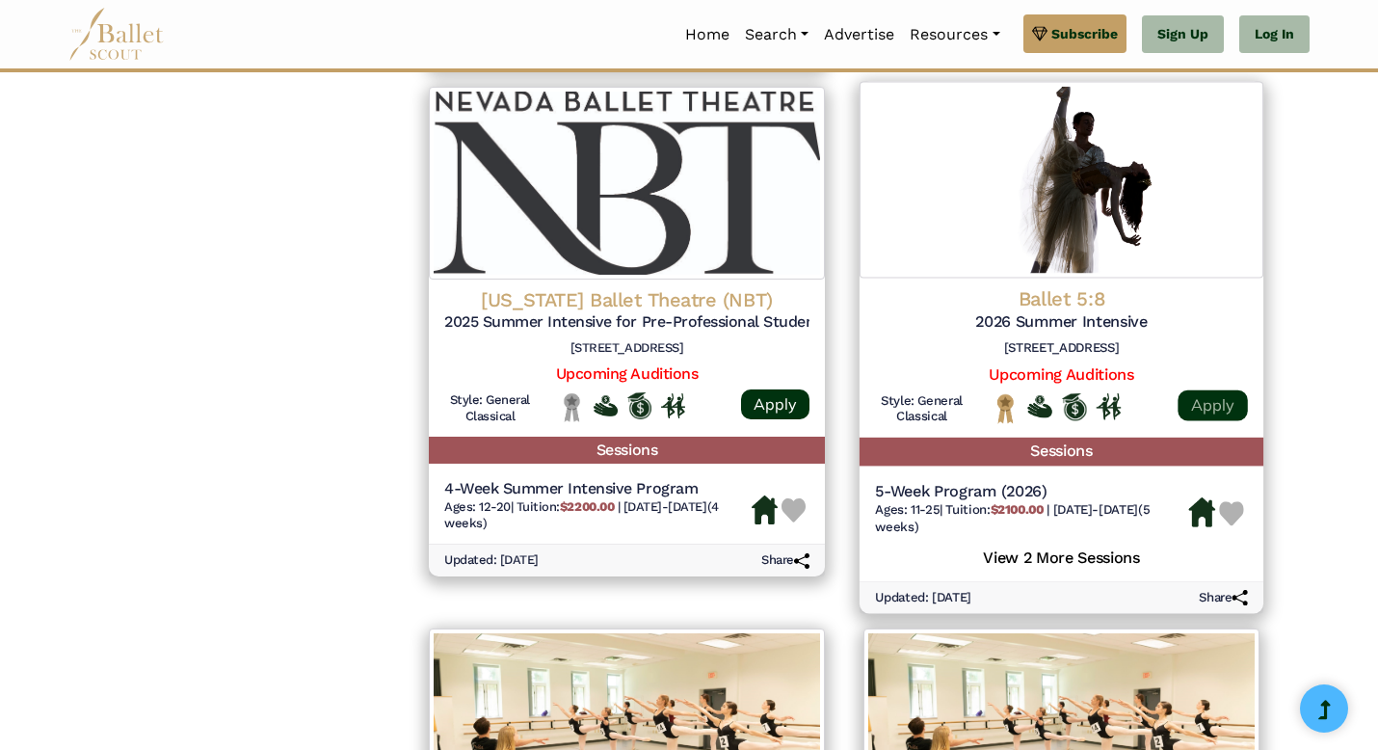
click at [1202, 403] on link "Apply" at bounding box center [1211, 405] width 69 height 31
